Goal: Find specific page/section: Find specific page/section

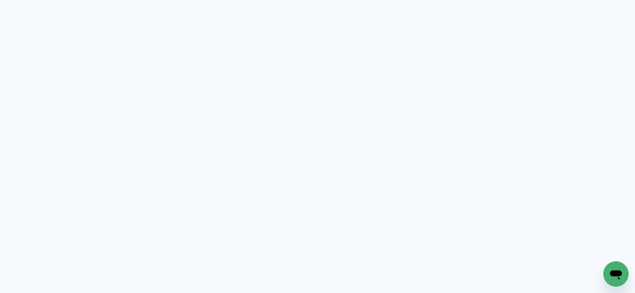
click at [322, 46] on neon-animated-pages "Prosite Website + Landing pages Proof Sistema de seleção e venda de fotos Desig…" at bounding box center [317, 146] width 635 height 293
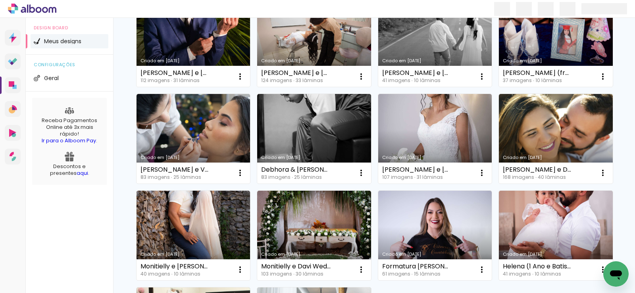
scroll to position [556, 0]
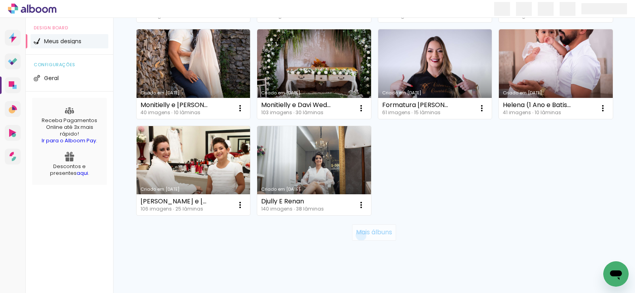
click at [0, 0] on slot "Mais álbuns" at bounding box center [0, 0] width 0 height 0
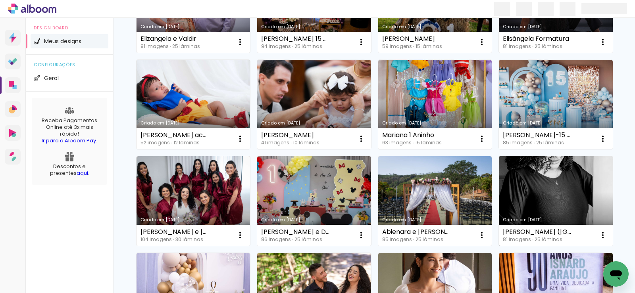
scroll to position [873, 0]
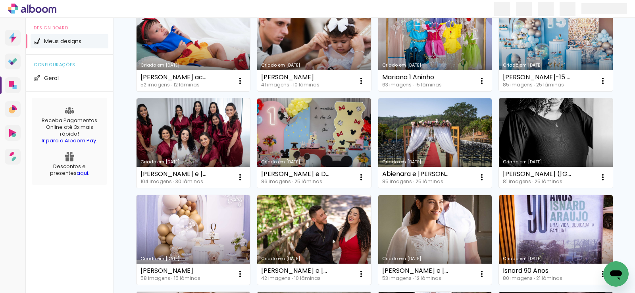
click at [516, 146] on link "Criado em [DATE]" at bounding box center [556, 143] width 114 height 90
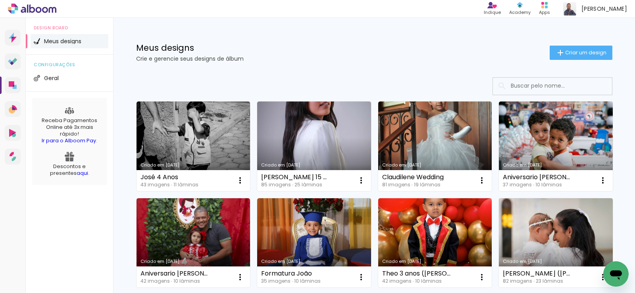
click at [523, 90] on input at bounding box center [563, 86] width 113 height 16
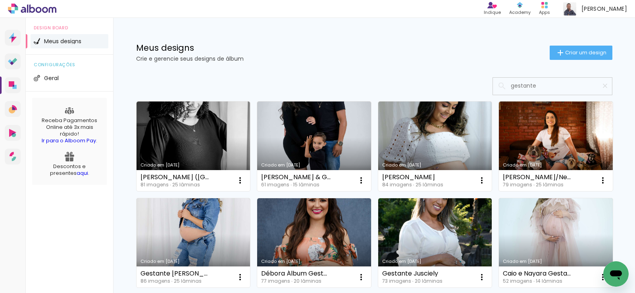
type input "gestante"
type paper-input "gestante"
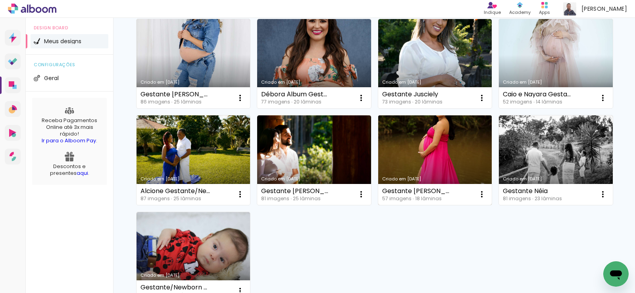
scroll to position [198, 0]
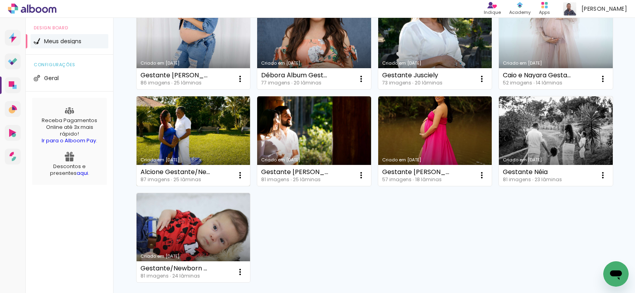
drag, startPoint x: 195, startPoint y: 173, endPoint x: 208, endPoint y: 158, distance: 19.5
click at [214, 175] on div "Alcione Gestante/Newborn 87 imagens ∙ 25 lâminas Abrir Fazer uma cópia Excluir" at bounding box center [194, 175] width 114 height 21
click at [206, 151] on link "Criado em [DATE]" at bounding box center [194, 141] width 114 height 90
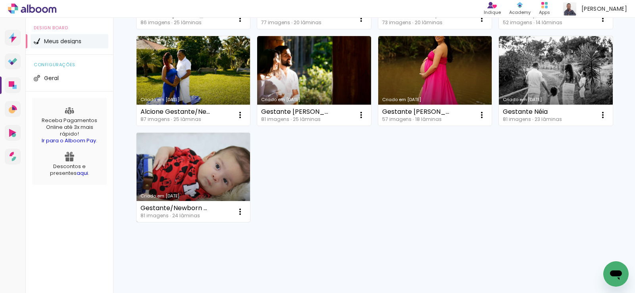
scroll to position [262, 0]
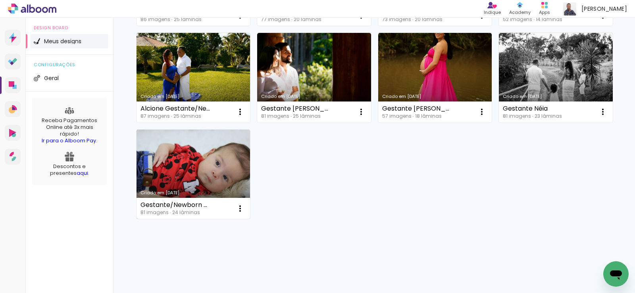
type input "gestante"
type paper-input "gestante"
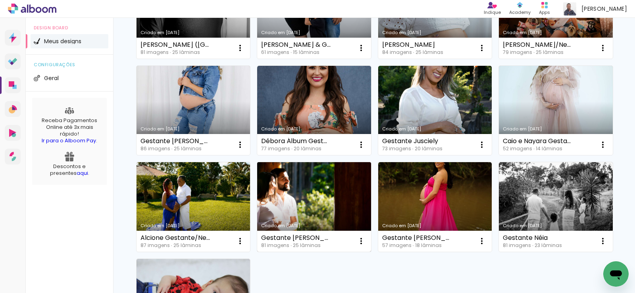
scroll to position [143, 0]
